Goal: Information Seeking & Learning: Understand process/instructions

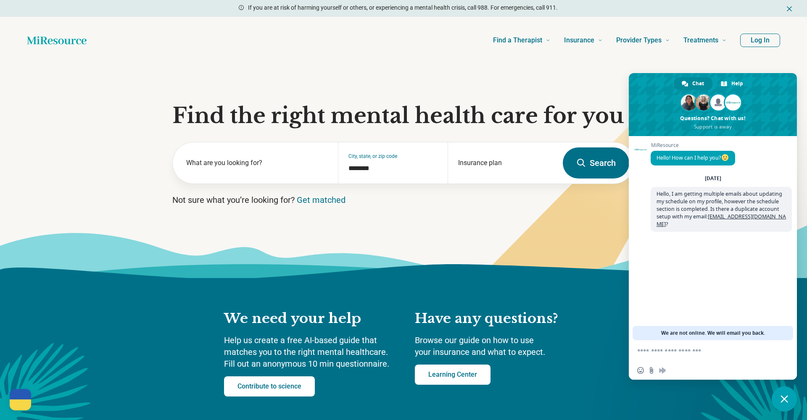
click at [755, 43] on button "Log In" at bounding box center [760, 40] width 40 height 13
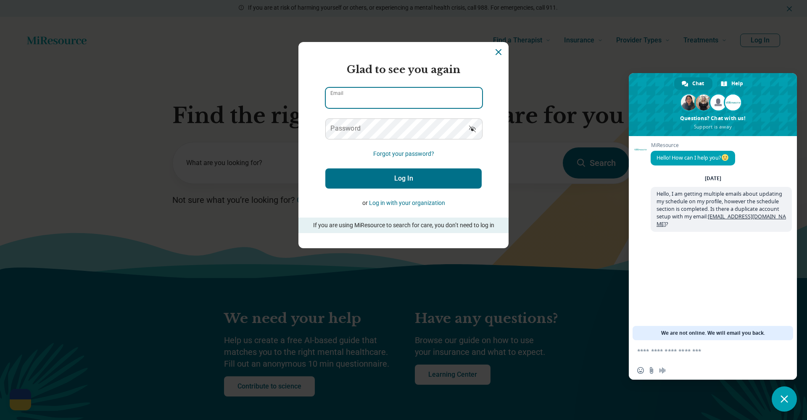
paste input "**********"
click at [347, 126] on label "Password" at bounding box center [345, 128] width 30 height 7
click at [417, 174] on button "Log In" at bounding box center [403, 178] width 156 height 20
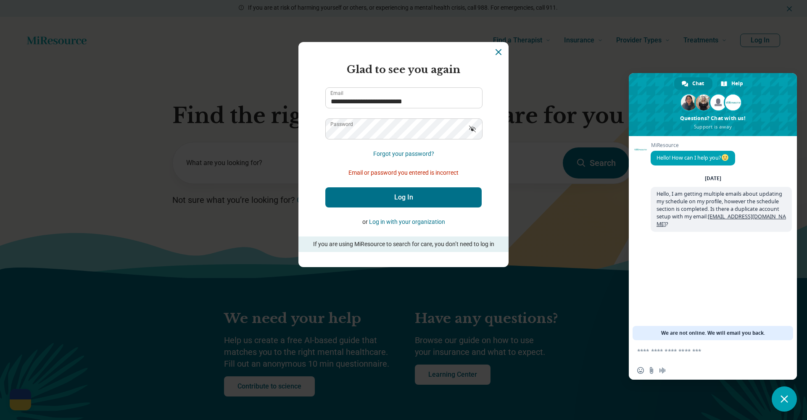
click at [476, 129] on icon "Show password" at bounding box center [472, 129] width 8 height 8
click at [421, 200] on button "Log In" at bounding box center [403, 197] width 156 height 20
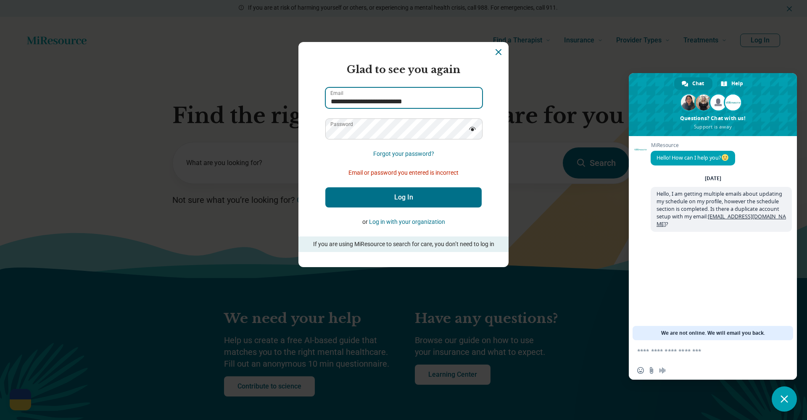
click at [374, 103] on input "**********" at bounding box center [404, 98] width 156 height 20
paste input "Login Dialog"
click at [441, 100] on input "**********" at bounding box center [404, 98] width 156 height 20
type input "**********"
click at [445, 197] on button "Log In" at bounding box center [403, 197] width 156 height 20
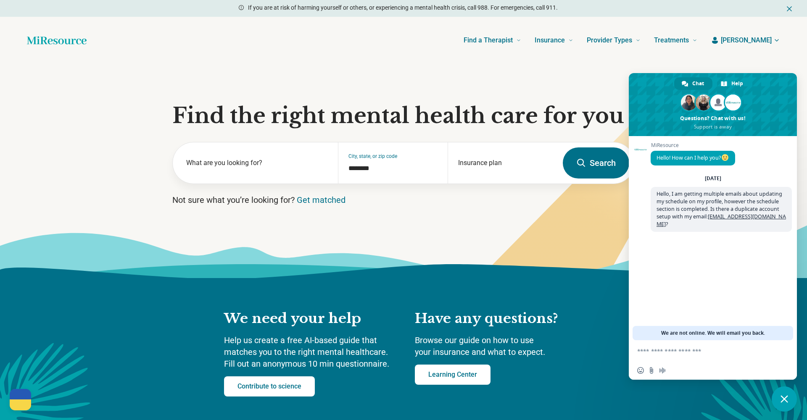
click at [768, 38] on span "Amy" at bounding box center [746, 40] width 51 height 10
click at [784, 400] on span "Close chat" at bounding box center [784, 399] width 8 height 8
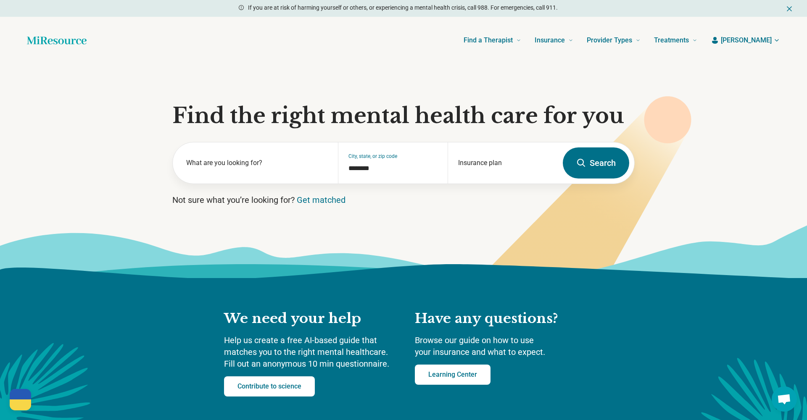
drag, startPoint x: 779, startPoint y: 47, endPoint x: 769, endPoint y: 38, distance: 12.8
click at [774, 42] on header "Find a Therapist Mental Health Conditions ADHD Anxiety Anorexia Autism Bipolar …" at bounding box center [403, 41] width 780 height 34
click at [769, 38] on span "Amy" at bounding box center [746, 40] width 51 height 10
click at [748, 103] on button "Log Out" at bounding box center [751, 109] width 57 height 22
click at [759, 42] on button "Log In" at bounding box center [760, 40] width 40 height 13
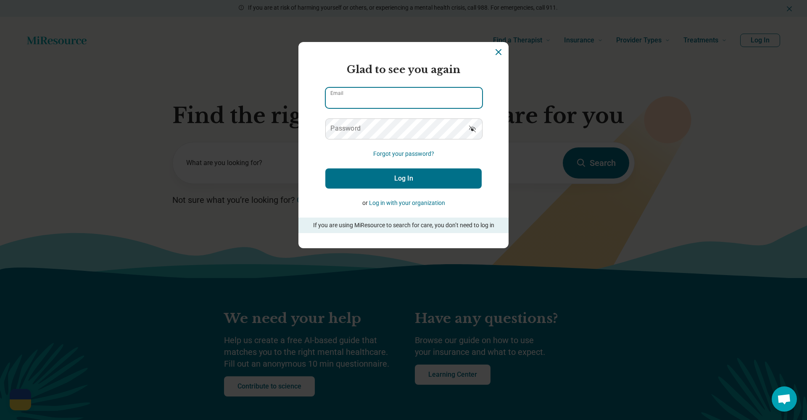
drag, startPoint x: 796, startPoint y: 39, endPoint x: 371, endPoint y: 104, distance: 429.3
paste input "**********"
click at [330, 101] on input "**********" at bounding box center [404, 98] width 156 height 20
drag, startPoint x: 341, startPoint y: 102, endPoint x: 354, endPoint y: 100, distance: 13.2
click at [338, 103] on input "**********" at bounding box center [404, 98] width 156 height 20
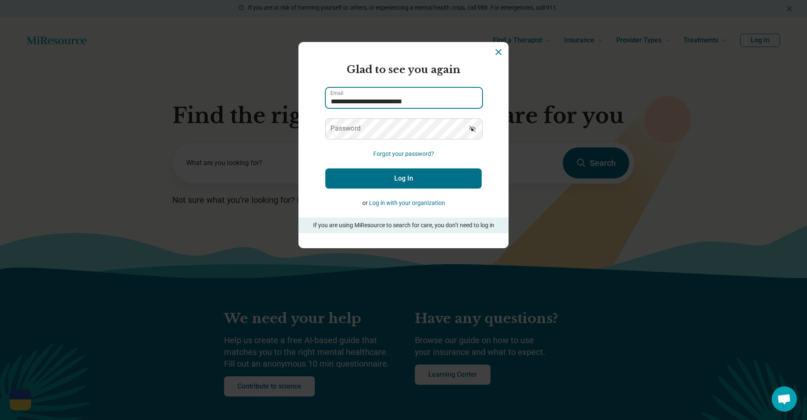
drag, startPoint x: 356, startPoint y: 103, endPoint x: 563, endPoint y: 54, distance: 212.1
click at [277, 100] on div "**********" at bounding box center [403, 210] width 807 height 420
type input "**********"
click at [416, 173] on button "Log In" at bounding box center [403, 178] width 156 height 20
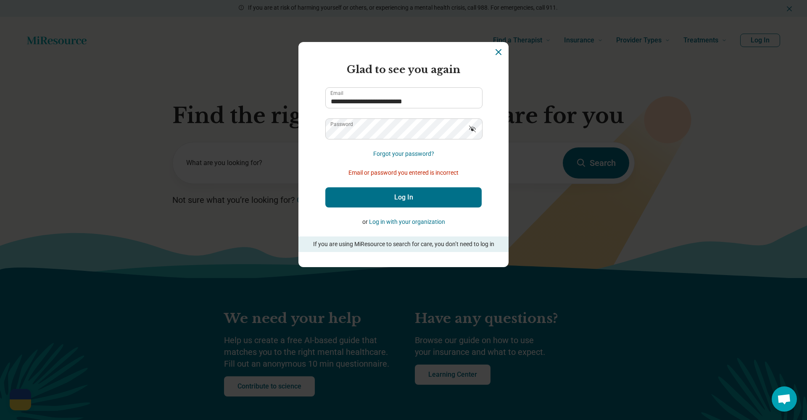
click at [498, 53] on icon "Dismiss" at bounding box center [498, 52] width 5 height 5
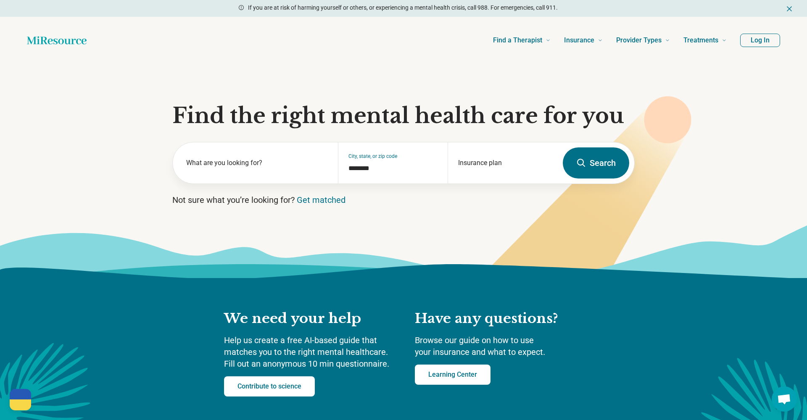
click at [766, 40] on button "Log In" at bounding box center [760, 40] width 40 height 13
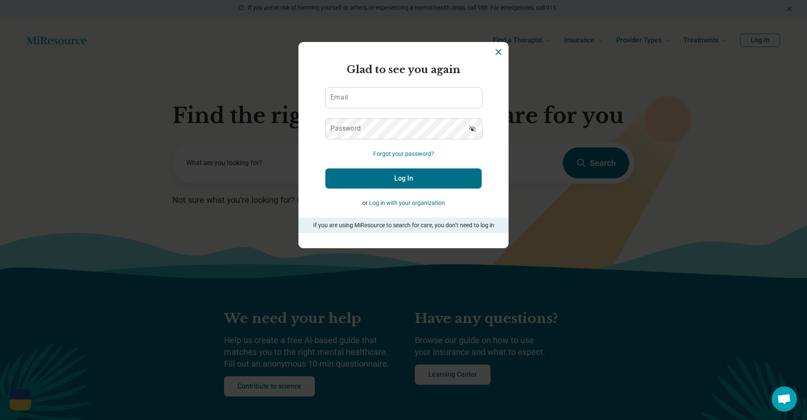
click at [505, 49] on section "Miresource logo Glad to see you again Email Password Forgot your password? Log …" at bounding box center [403, 145] width 210 height 206
click at [497, 53] on icon "Dismiss" at bounding box center [498, 52] width 5 height 5
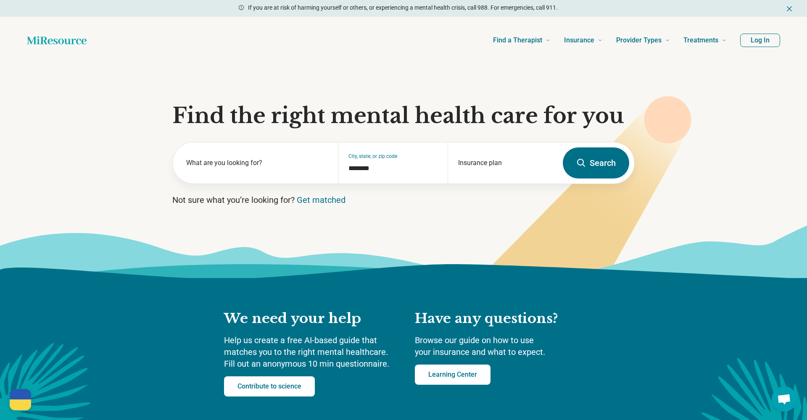
click at [57, 66] on section "Find the right mental health care for you What are you looking for? City, state…" at bounding box center [403, 171] width 807 height 214
click at [40, 39] on icon "Home page" at bounding box center [57, 40] width 60 height 17
click at [760, 45] on button "Log In" at bounding box center [760, 40] width 40 height 13
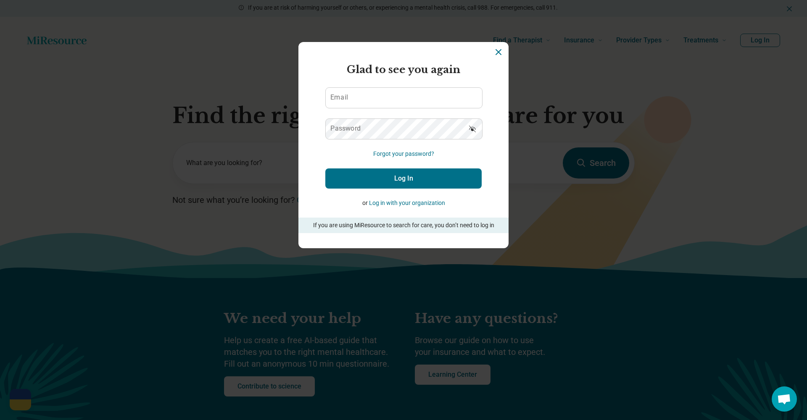
click at [434, 208] on form "Glad to see you again Email Password Forgot your password? Log In or Log in wit…" at bounding box center [403, 147] width 156 height 171
click at [431, 205] on button "Log in with your organization" at bounding box center [407, 203] width 76 height 9
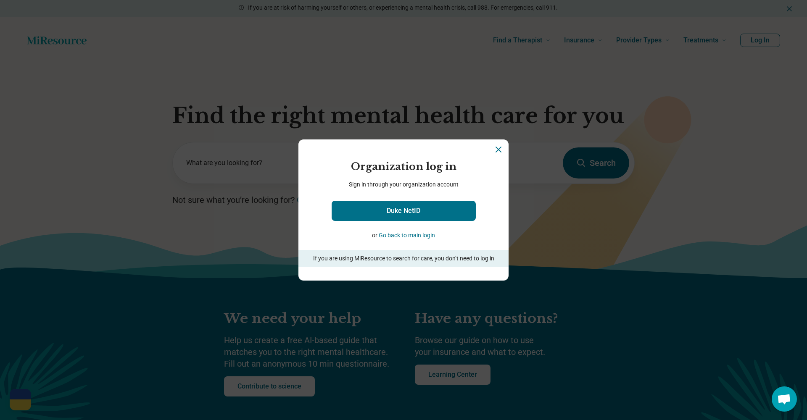
click at [415, 238] on button "Go back to main login" at bounding box center [407, 235] width 56 height 9
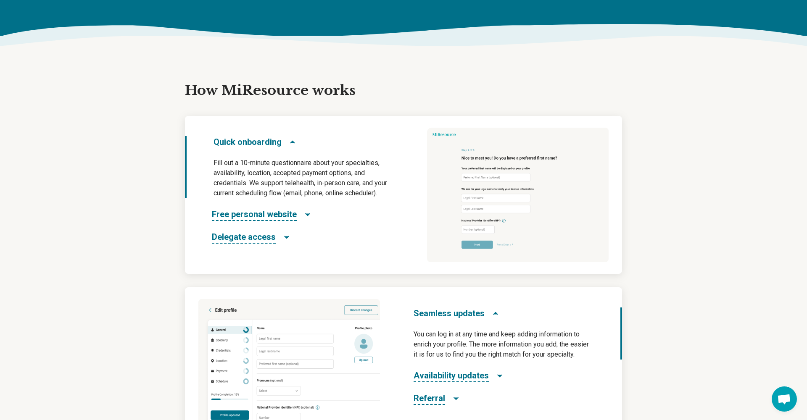
scroll to position [368, 0]
click at [262, 217] on span "Free personal website" at bounding box center [254, 214] width 85 height 13
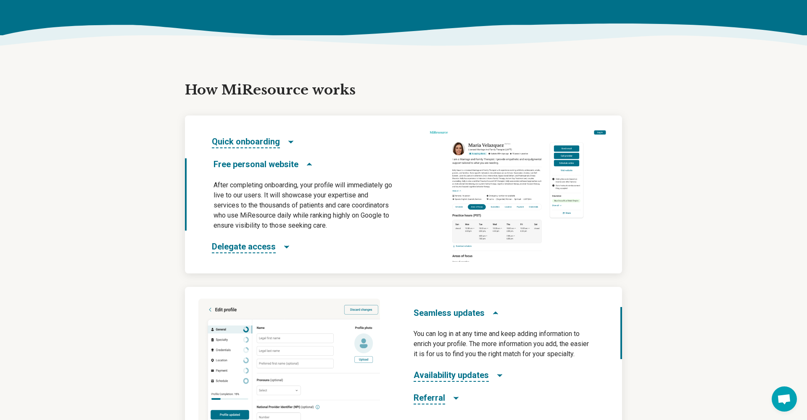
click at [271, 244] on span "Delegate access" at bounding box center [244, 247] width 64 height 13
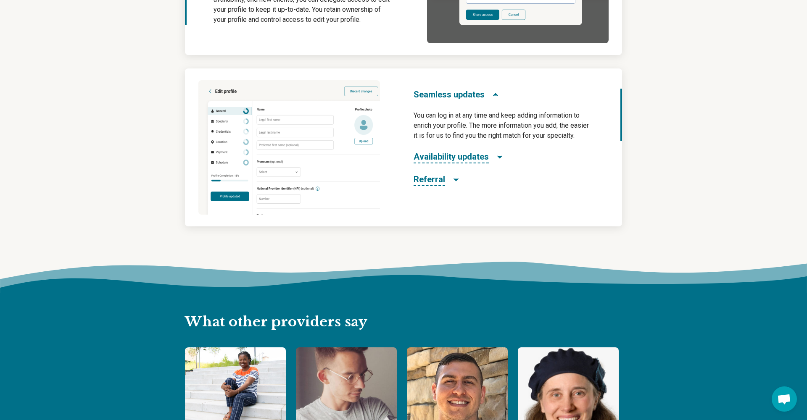
scroll to position [587, 0]
click at [439, 180] on span "Referral" at bounding box center [429, 179] width 32 height 13
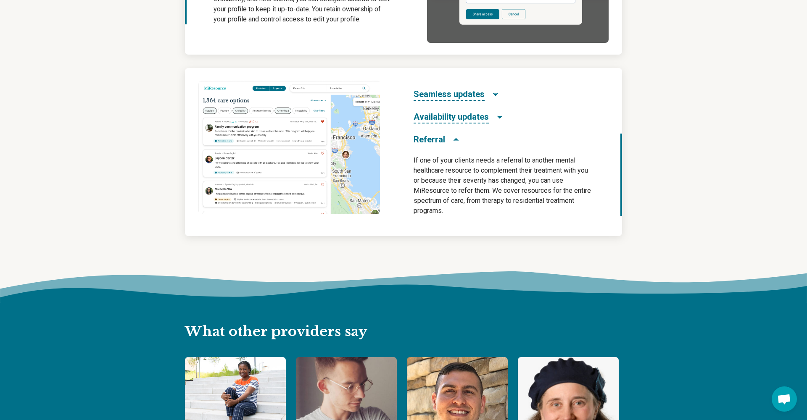
drag, startPoint x: 428, startPoint y: 142, endPoint x: 437, endPoint y: 145, distance: 8.8
click at [428, 143] on span "Referral" at bounding box center [429, 140] width 32 height 12
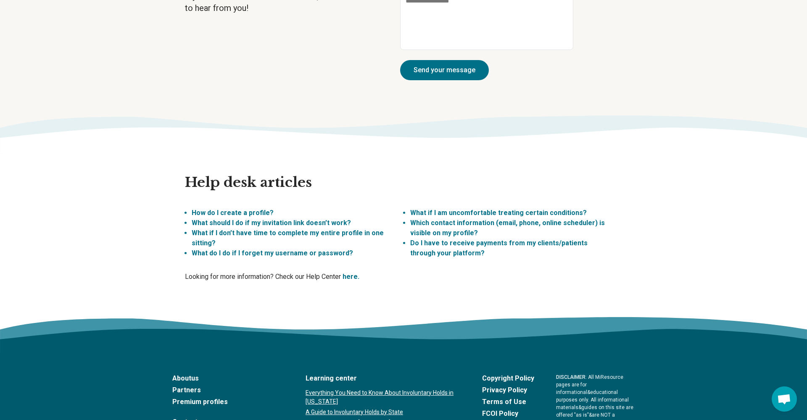
scroll to position [2277, 0]
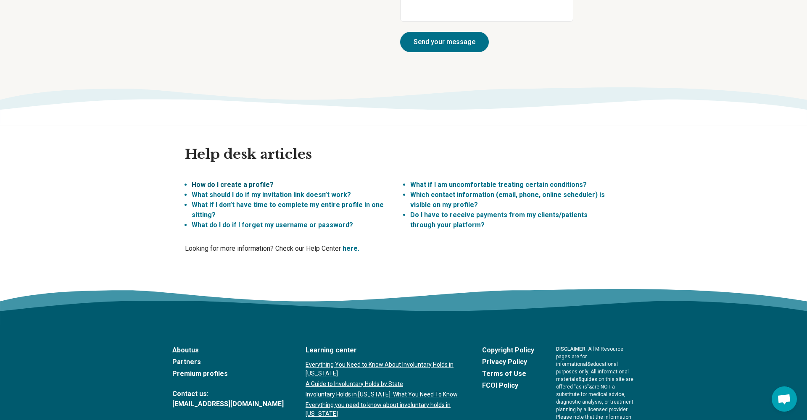
click at [215, 181] on link "How do I create a profile?" at bounding box center [233, 185] width 82 height 8
